Goal: Navigation & Orientation: Find specific page/section

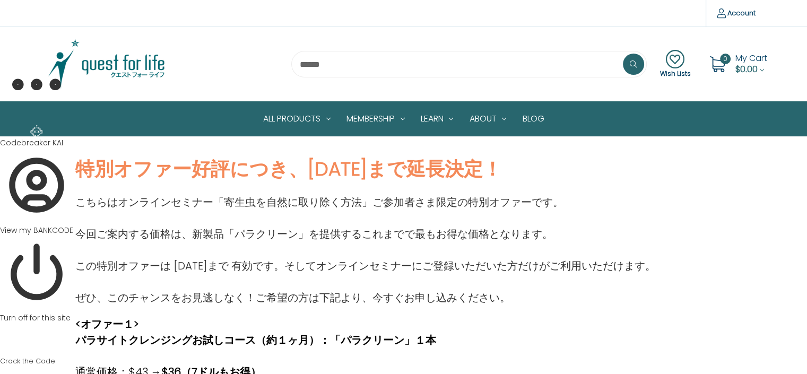
click at [123, 63] on img at bounding box center [106, 64] width 133 height 53
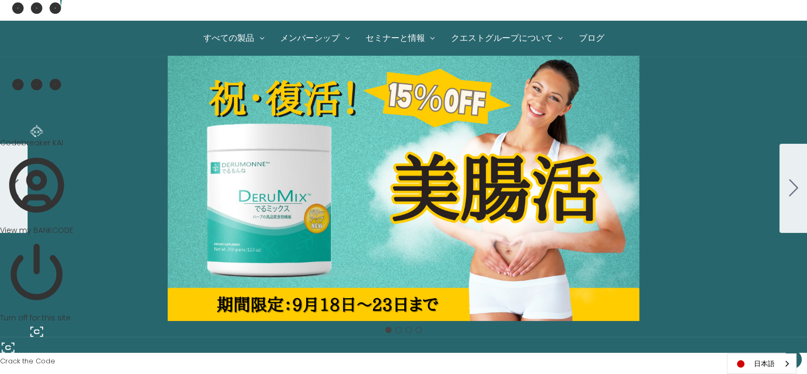
scroll to position [104, 0]
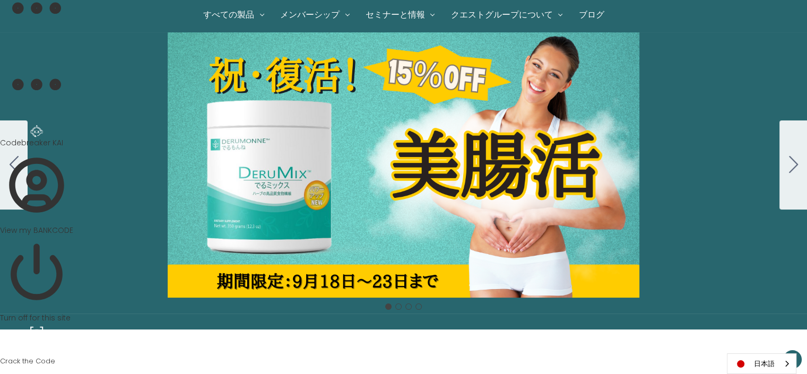
click at [448, 170] on div "Carousel Title Add a description for your carousel slide. You can use this to p…" at bounding box center [403, 164] width 807 height 265
